Goal: Find specific page/section

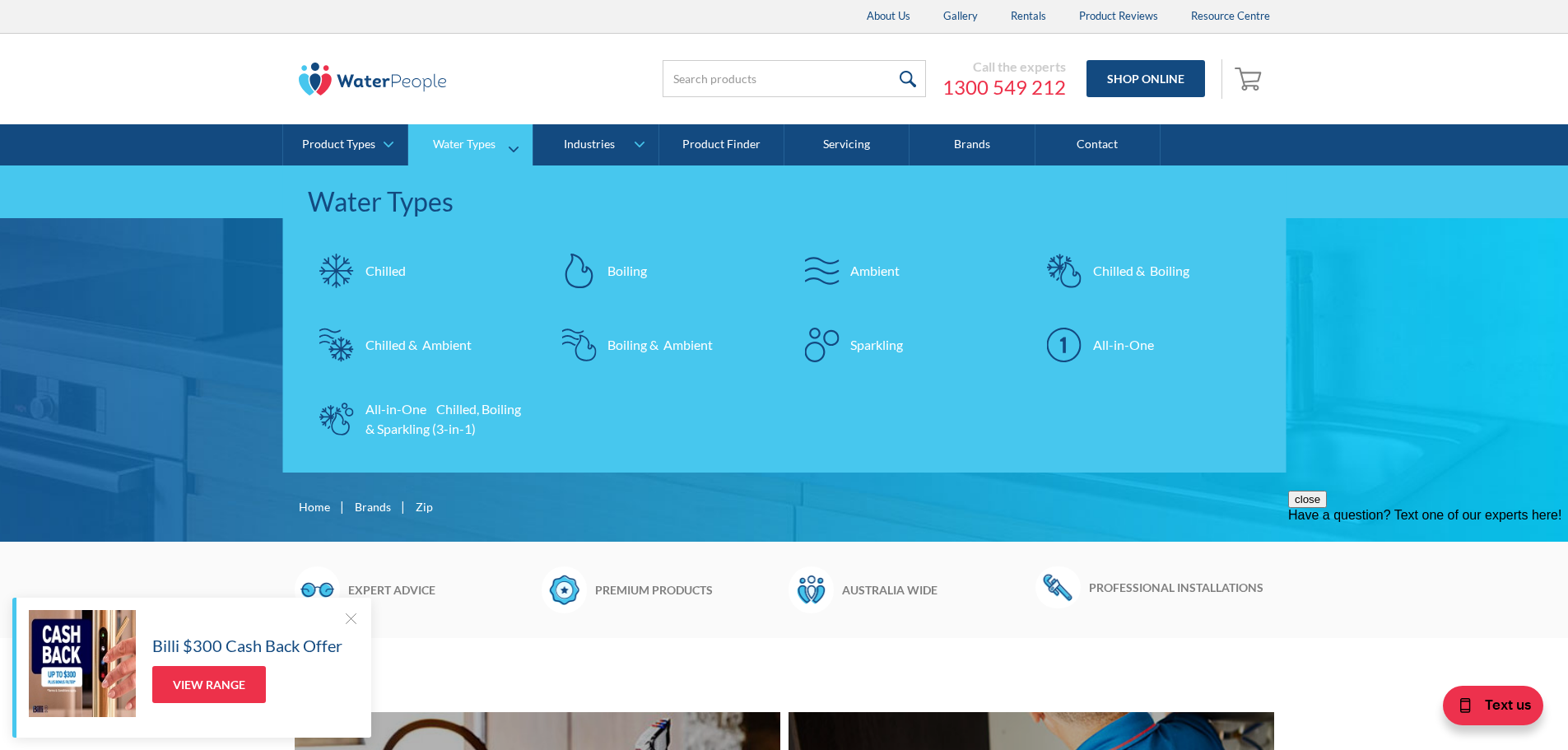
click at [842, 343] on div at bounding box center [820, 344] width 58 height 58
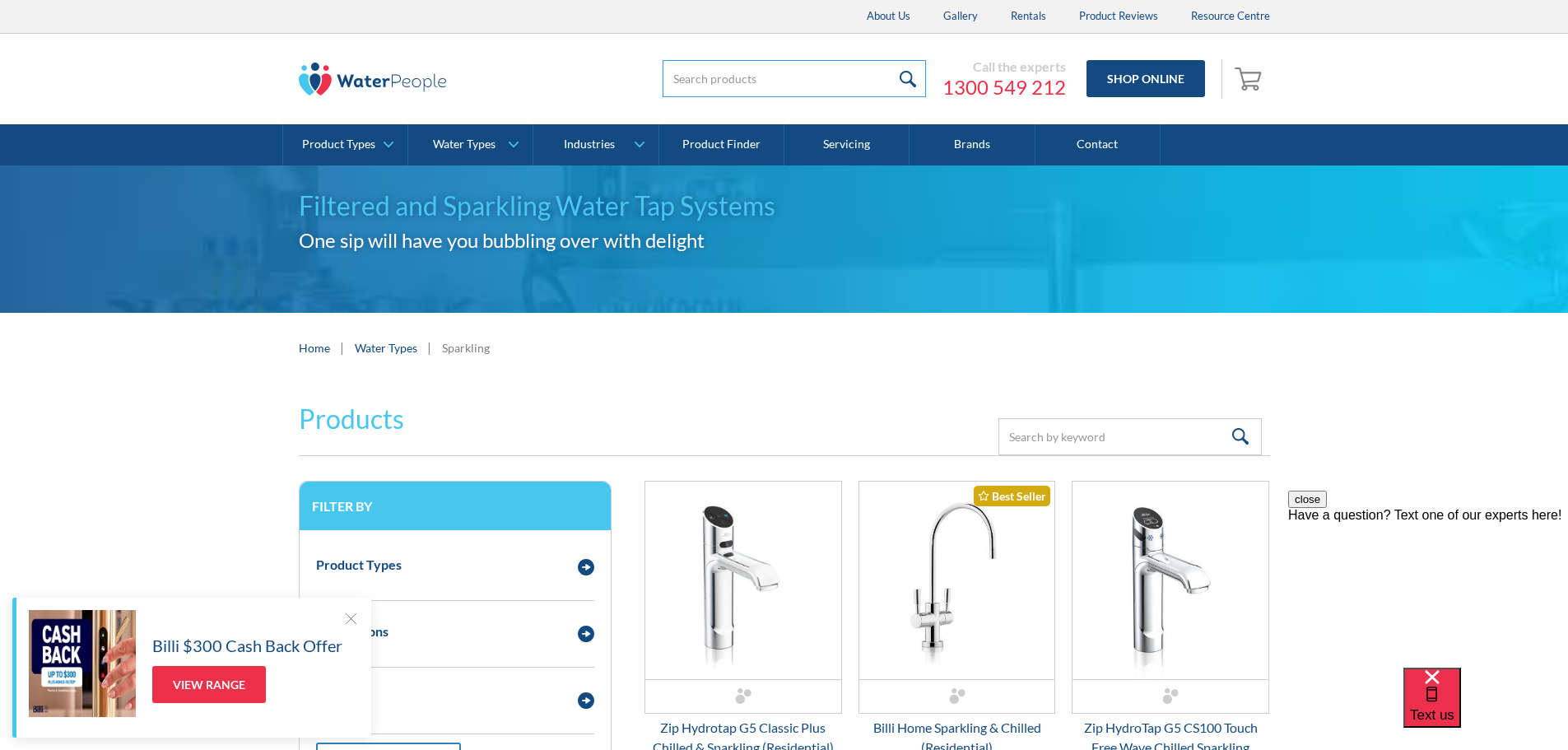
click at [778, 67] on input "search" at bounding box center [794, 78] width 264 height 37
type input "co2"
click at [890, 61] on input "submit" at bounding box center [907, 78] width 35 height 37
